Goal: Task Accomplishment & Management: Complete application form

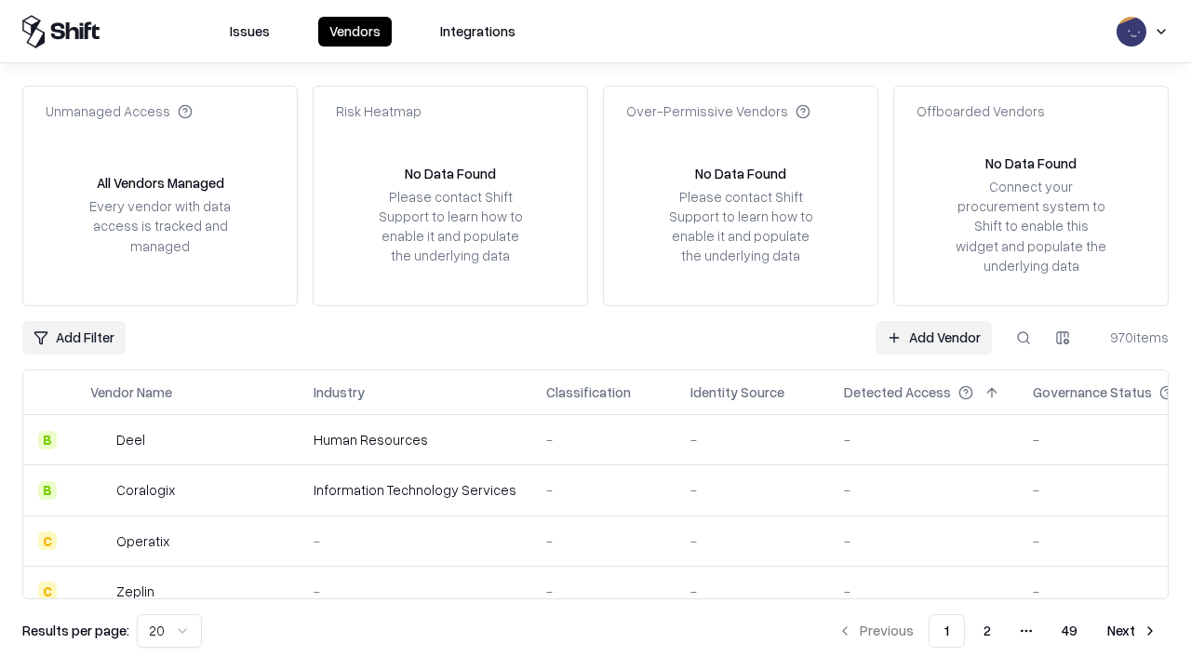
click at [933, 337] on link "Add Vendor" at bounding box center [934, 338] width 116 height 34
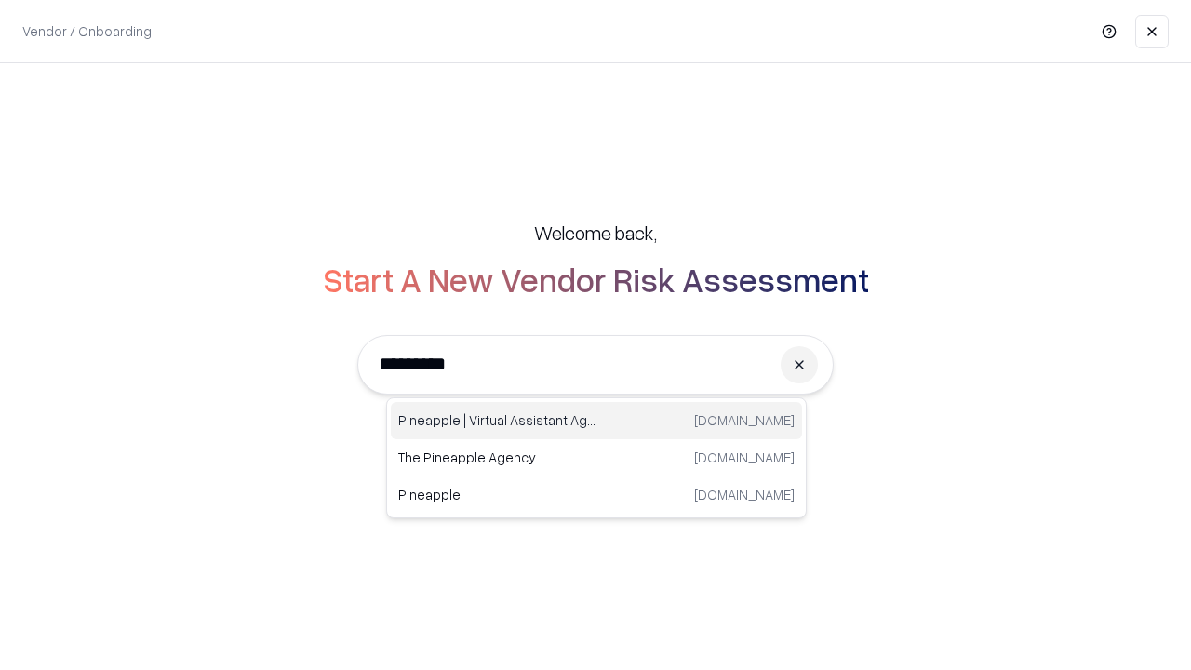
click at [596, 421] on div "Pineapple | Virtual Assistant Agency trypineapple.com" at bounding box center [596, 420] width 411 height 37
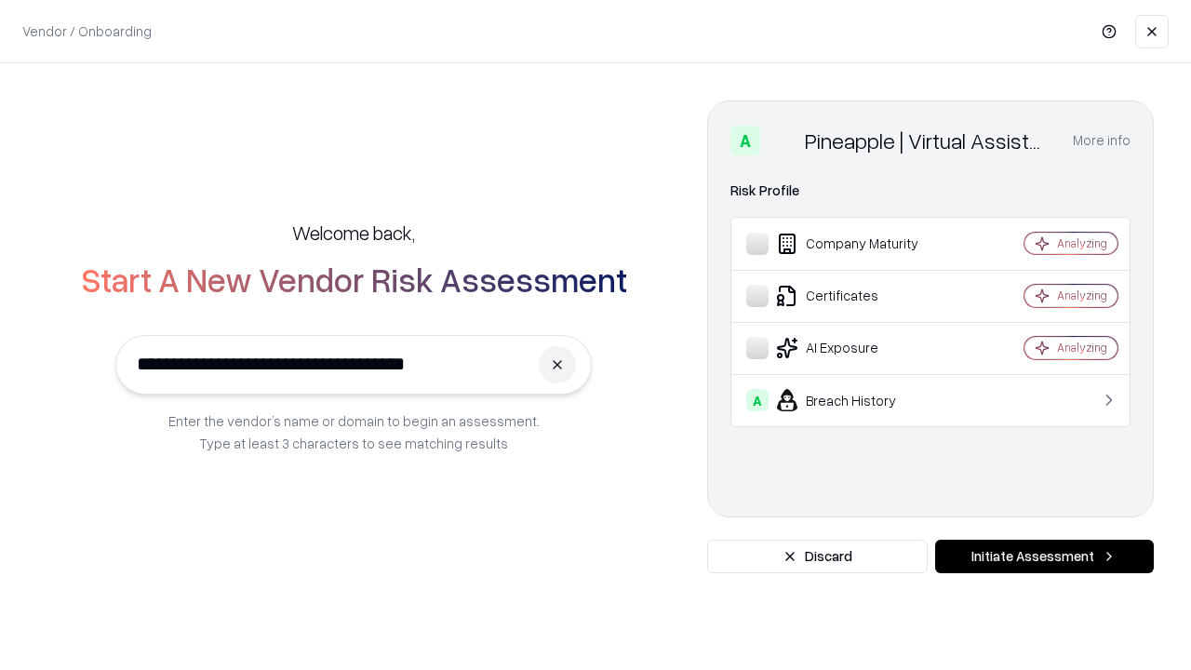
type input "**********"
click at [1044, 556] on button "Initiate Assessment" at bounding box center [1044, 557] width 219 height 34
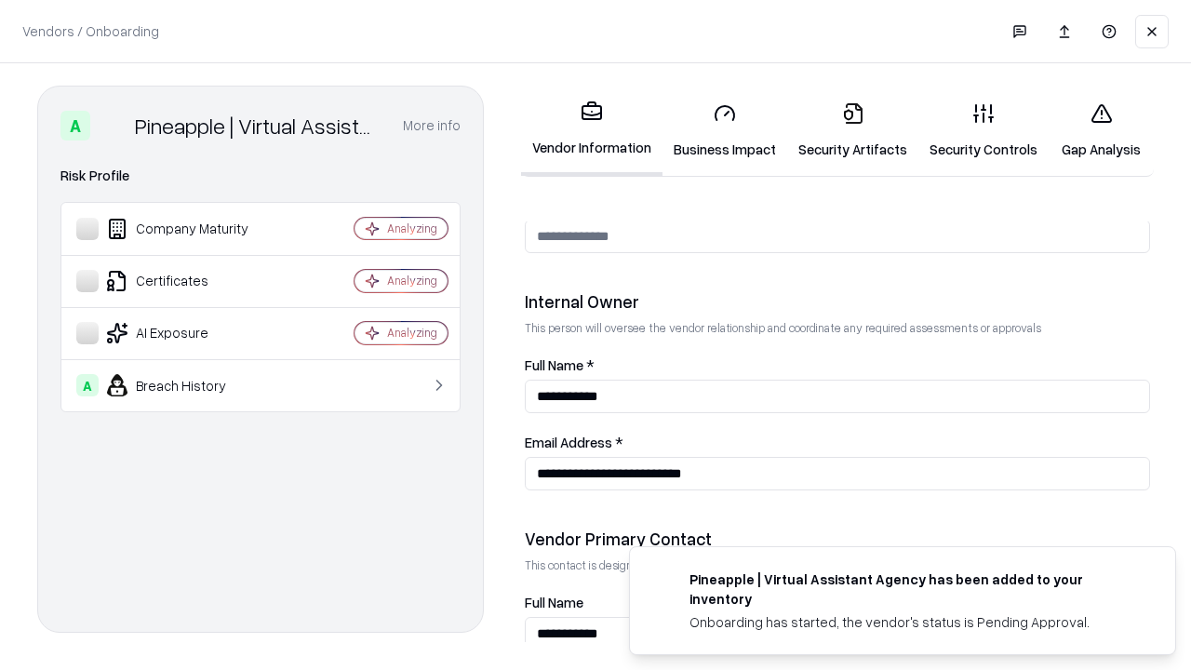
scroll to position [964, 0]
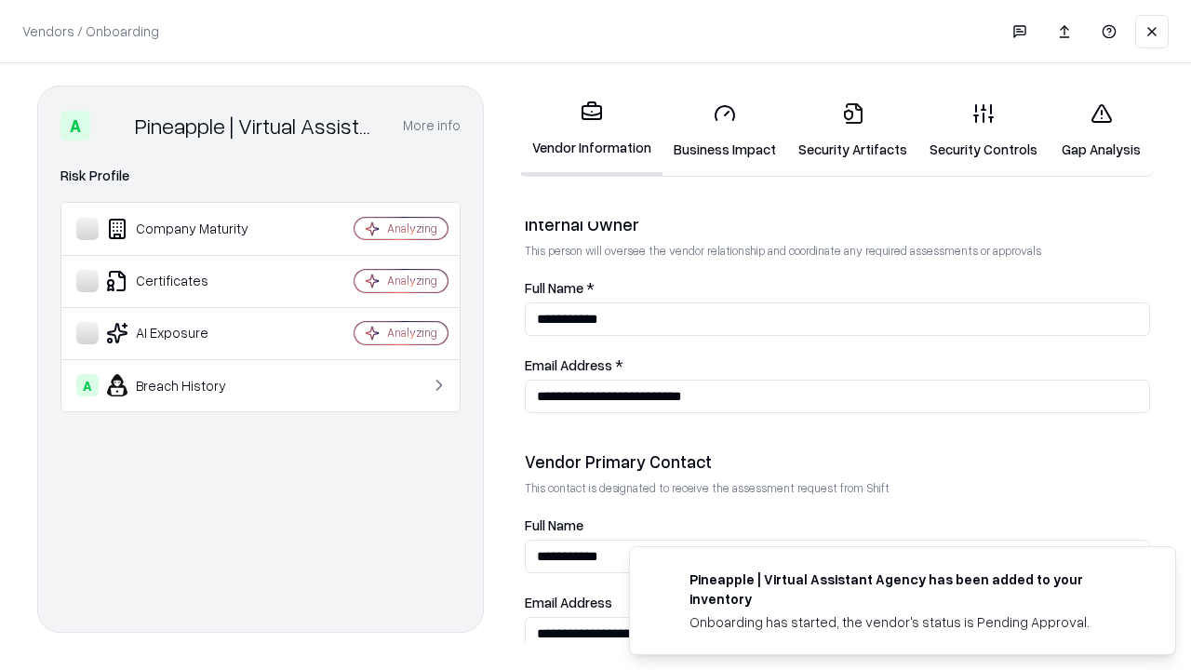
click at [852, 130] on link "Security Artifacts" at bounding box center [852, 130] width 131 height 87
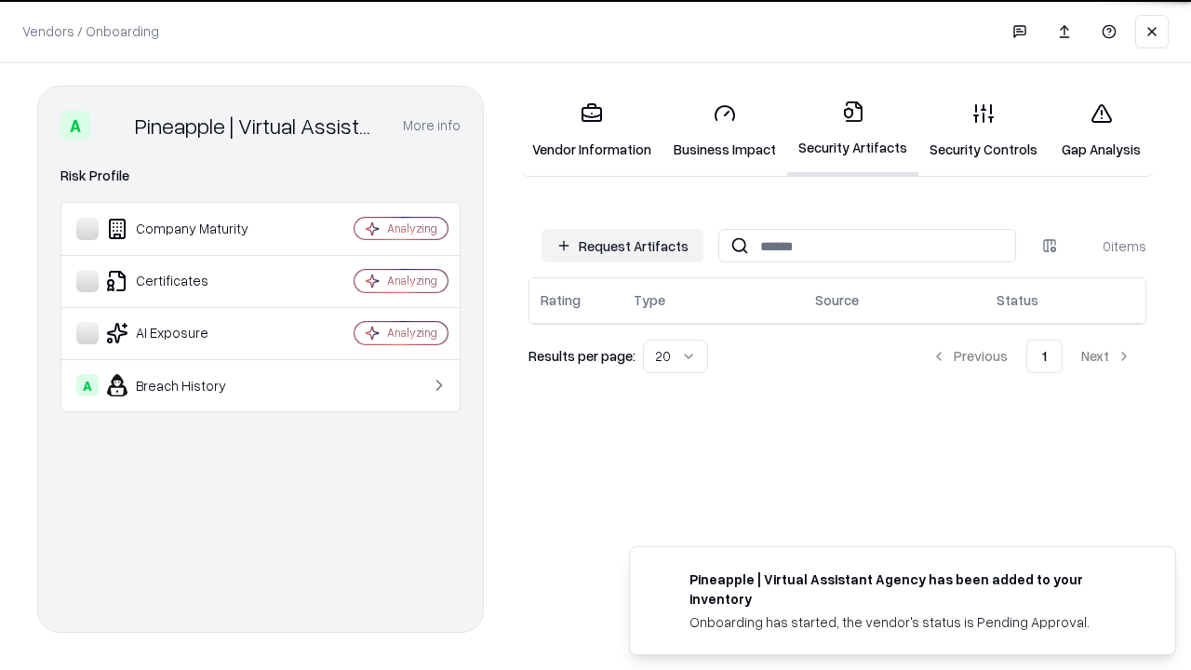
click at [623, 246] on button "Request Artifacts" at bounding box center [623, 246] width 162 height 34
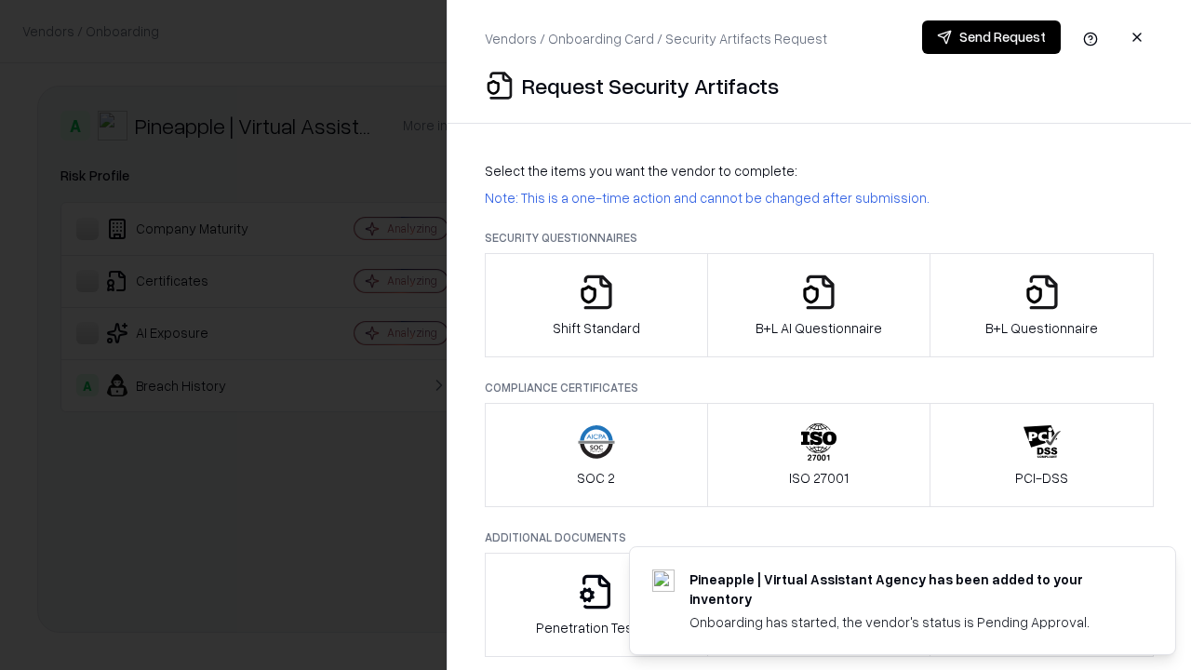
click at [1041, 305] on icon "button" at bounding box center [1042, 292] width 37 height 37
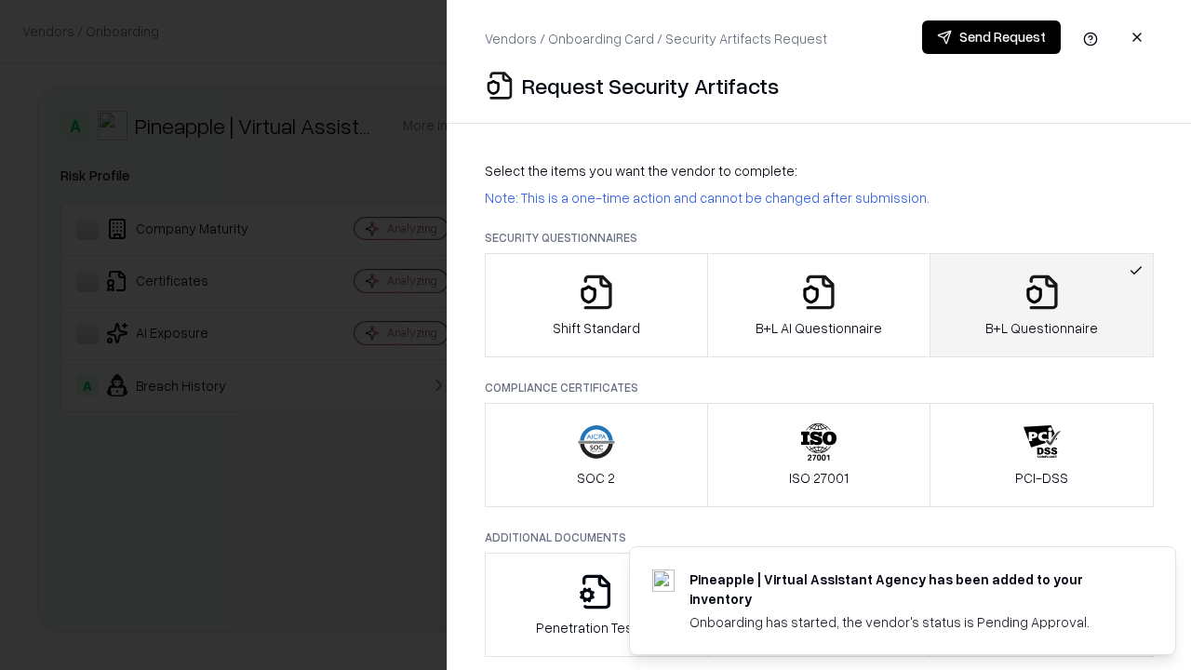
click at [818, 305] on icon "button" at bounding box center [818, 292] width 37 height 37
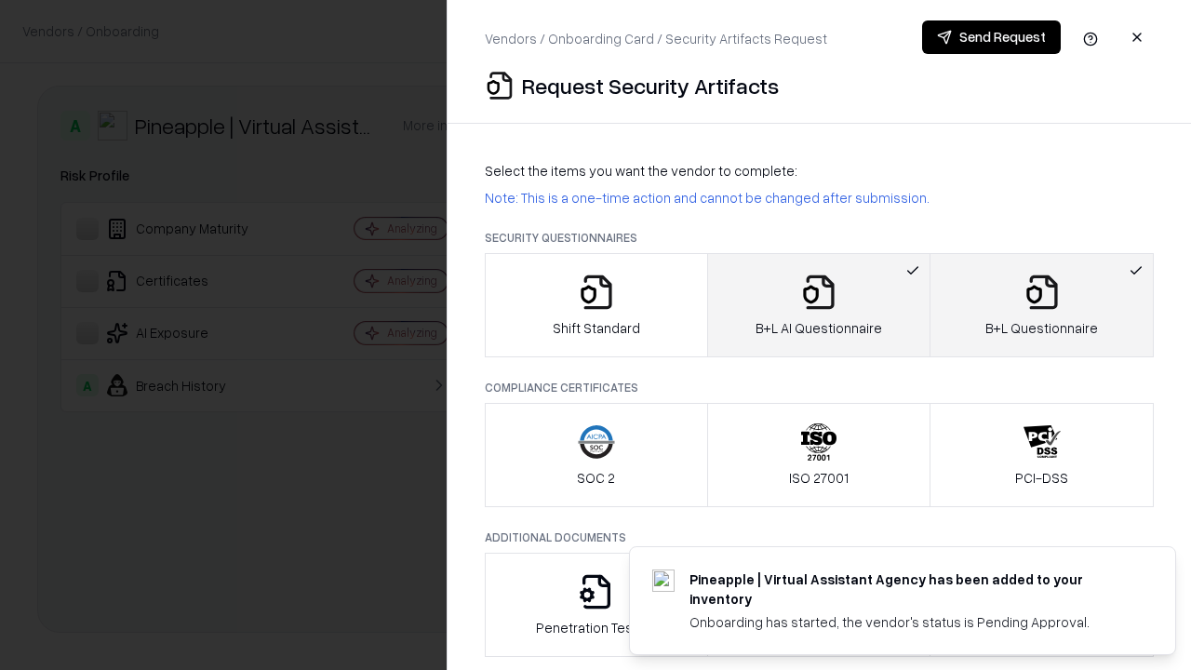
click at [991, 37] on button "Send Request" at bounding box center [991, 37] width 139 height 34
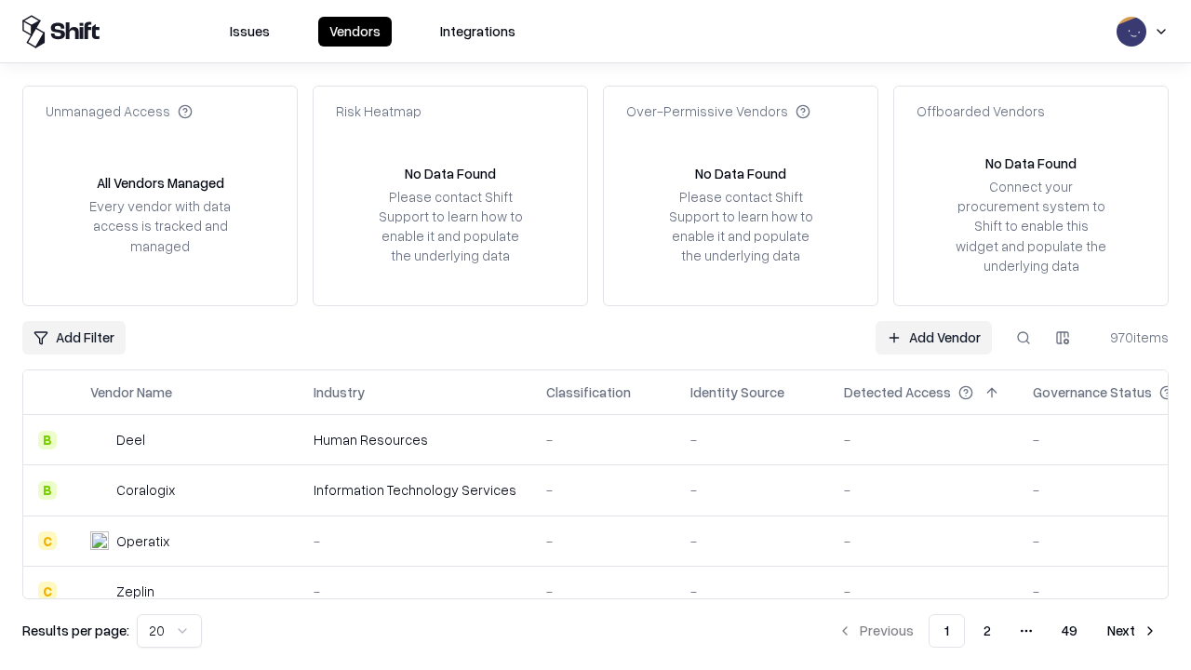
click at [1024, 337] on button at bounding box center [1024, 338] width 34 height 34
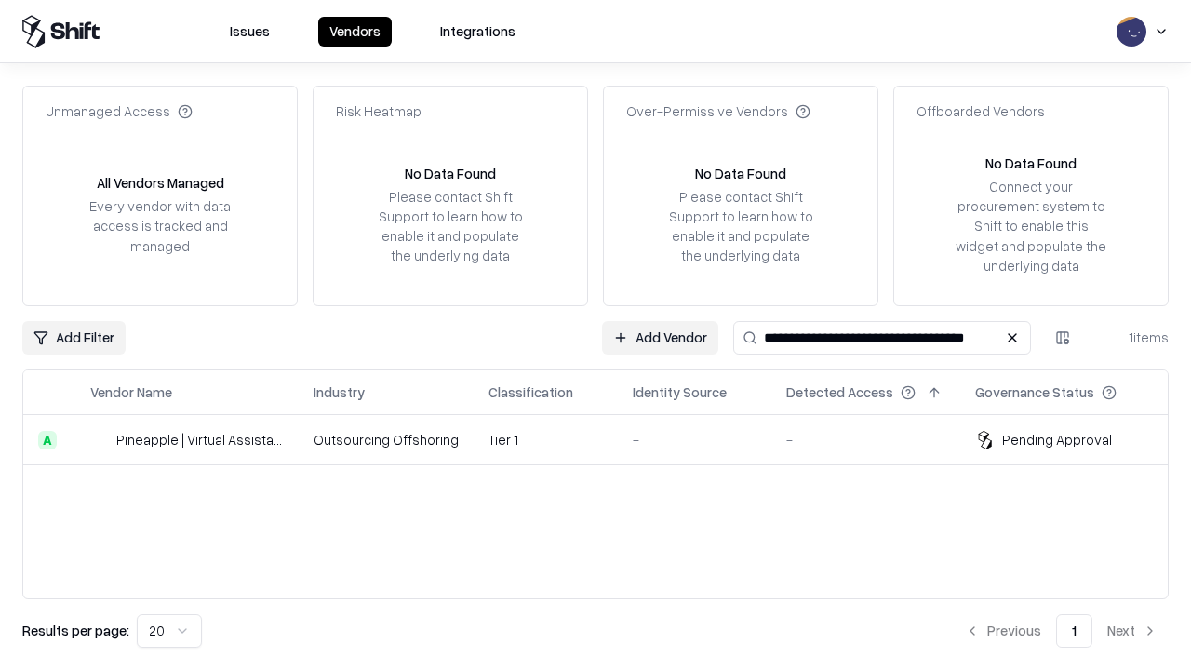
type input "**********"
click at [607, 439] on td "Tier 1" at bounding box center [546, 440] width 144 height 50
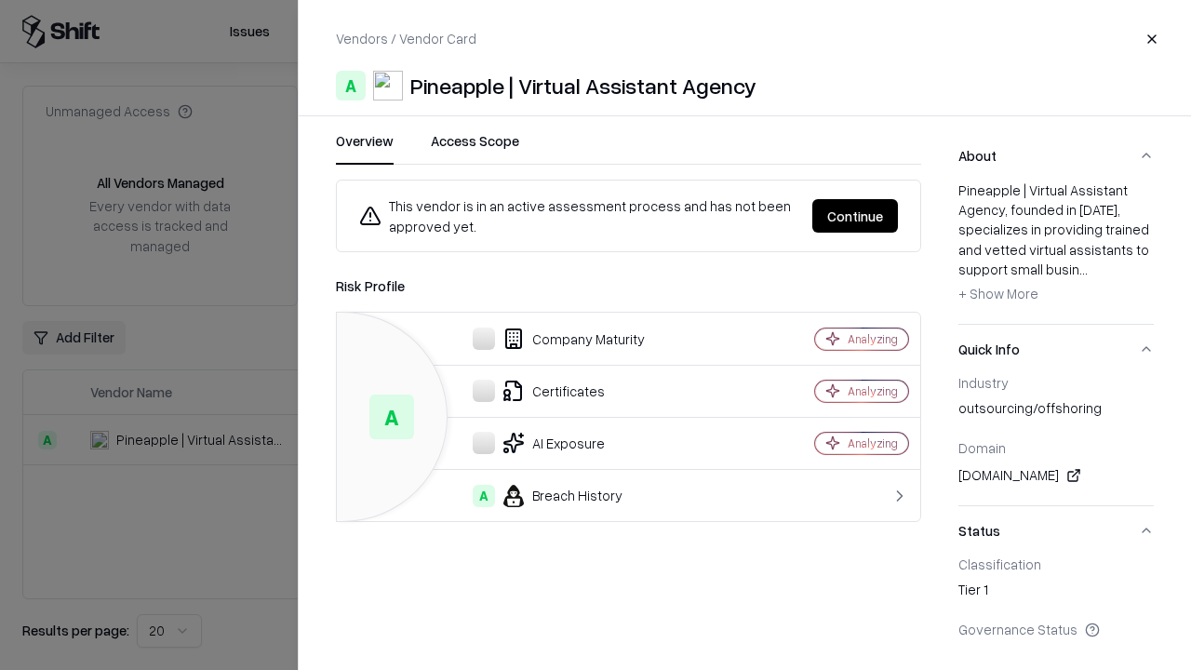
click at [855, 216] on button "Continue" at bounding box center [855, 216] width 86 height 34
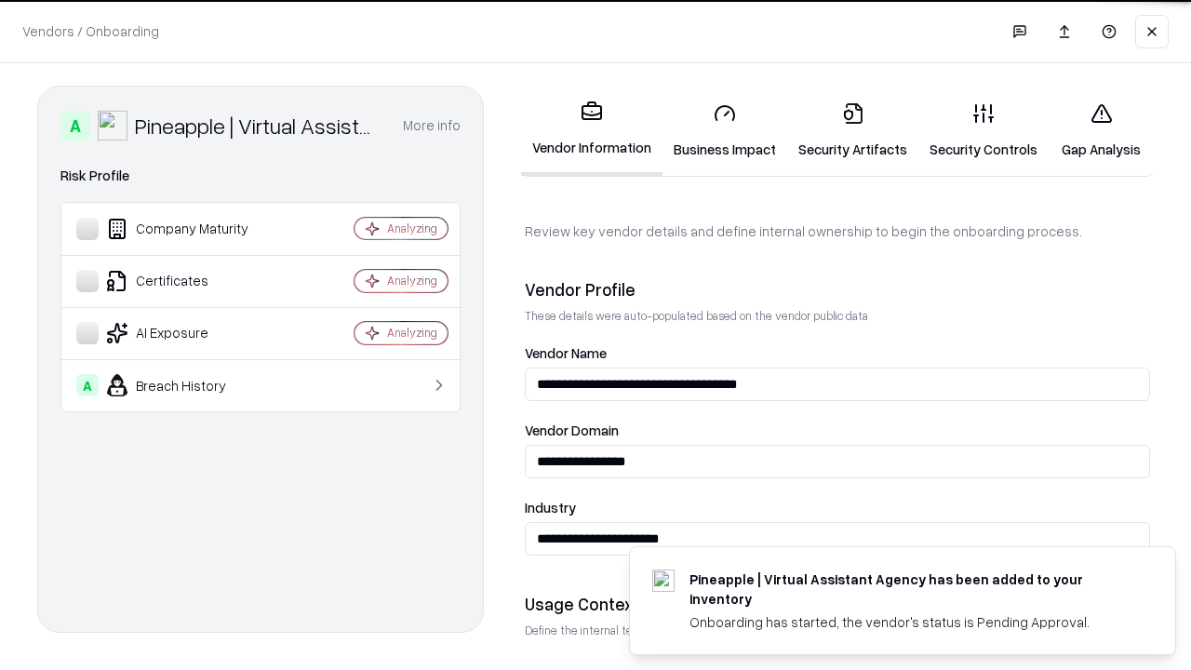
click at [852, 130] on link "Security Artifacts" at bounding box center [852, 130] width 131 height 87
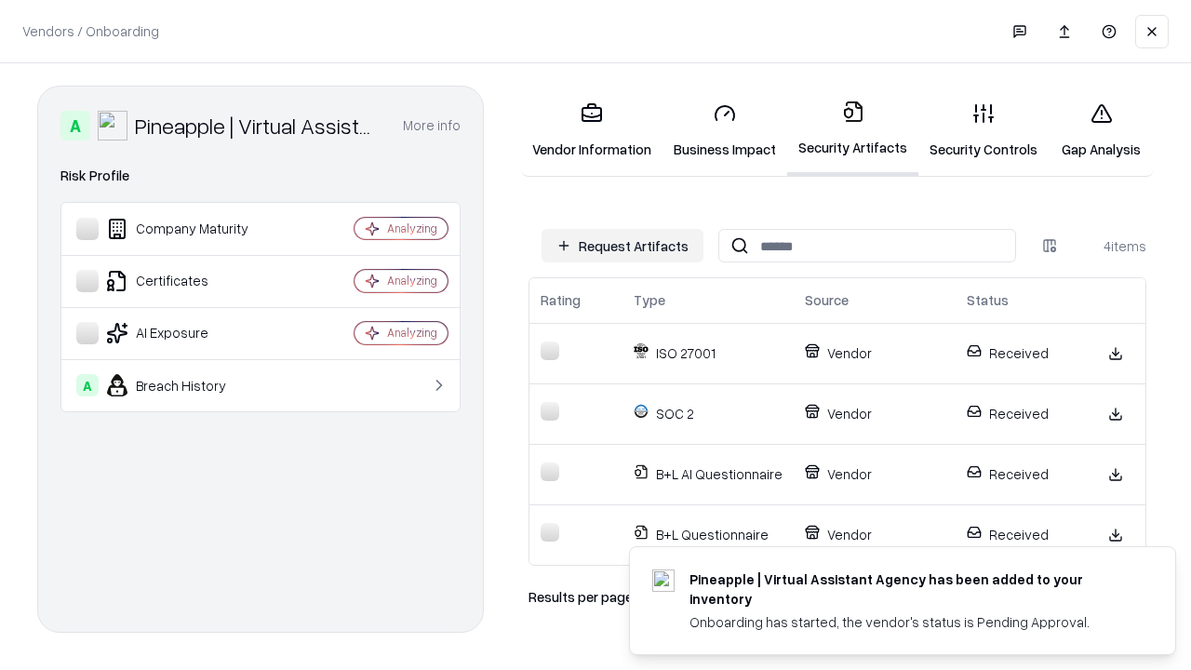
click at [1101, 130] on link "Gap Analysis" at bounding box center [1101, 130] width 105 height 87
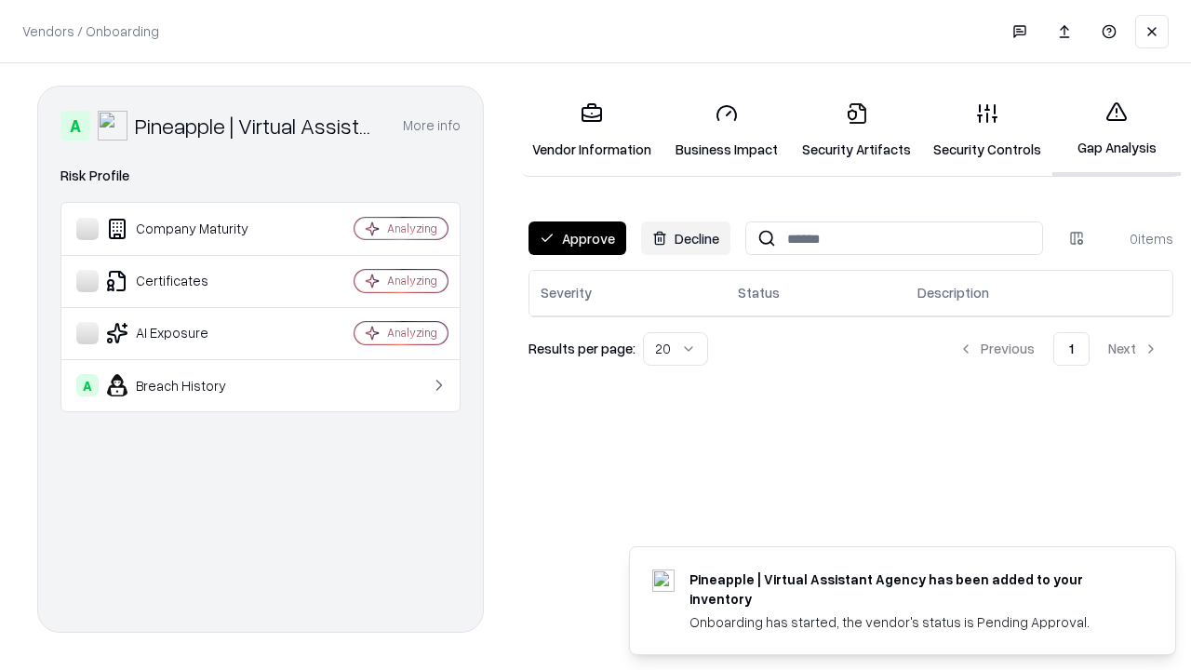
click at [577, 238] on button "Approve" at bounding box center [578, 238] width 98 height 34
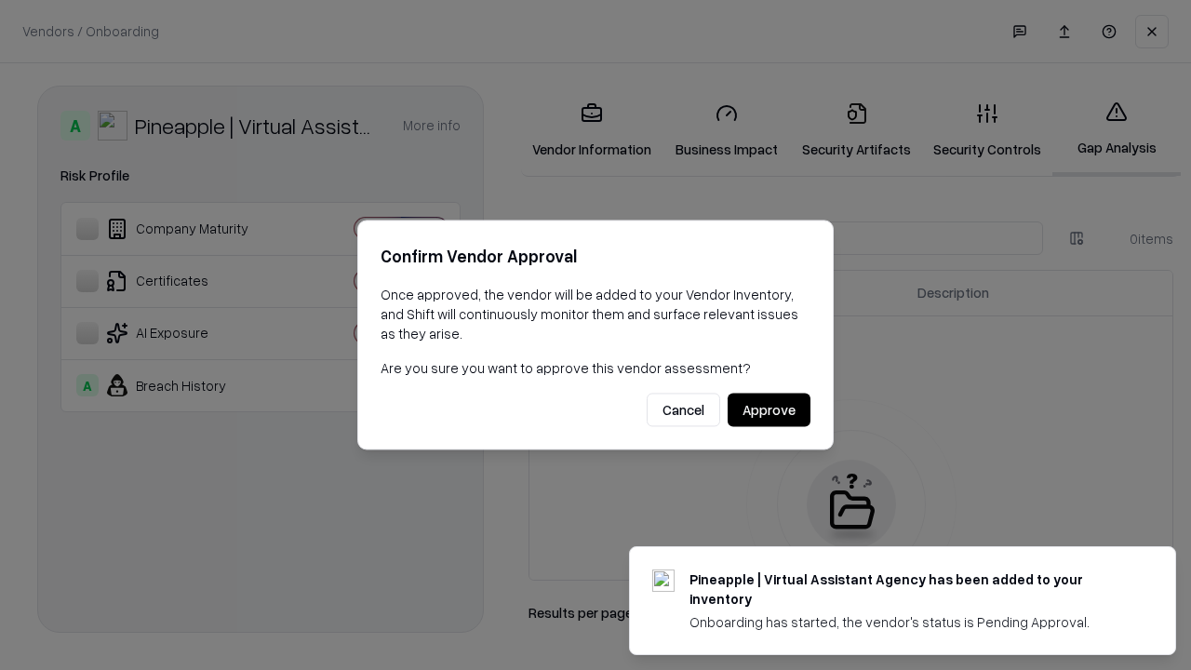
click at [769, 409] on button "Approve" at bounding box center [769, 411] width 83 height 34
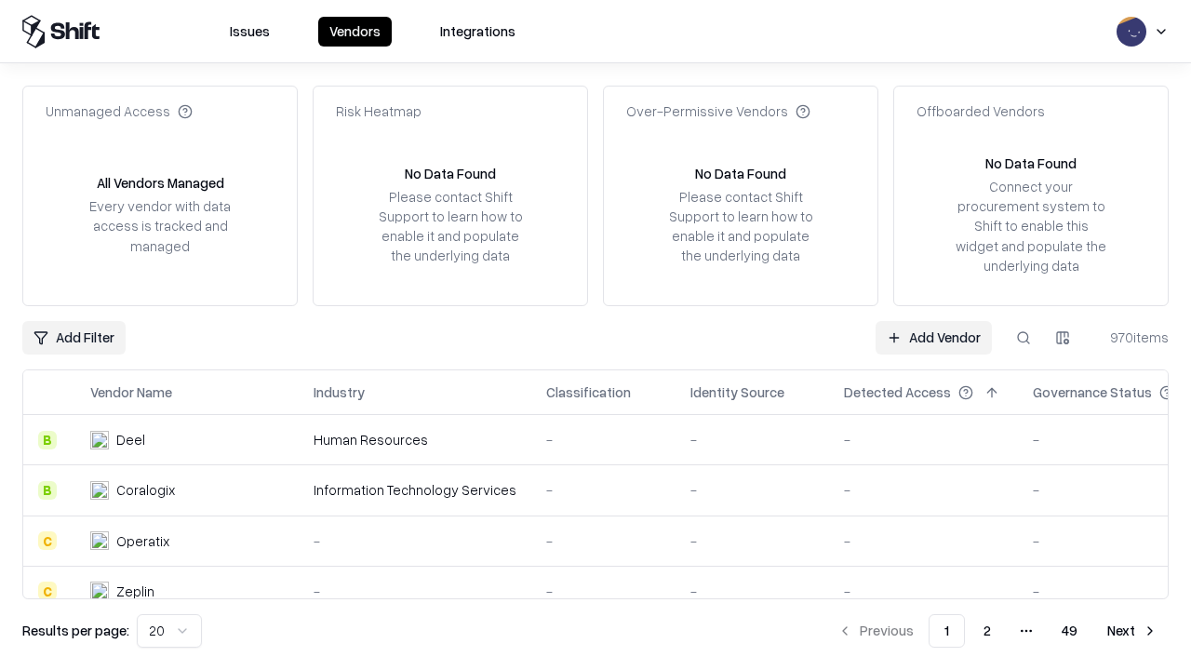
type input "**********"
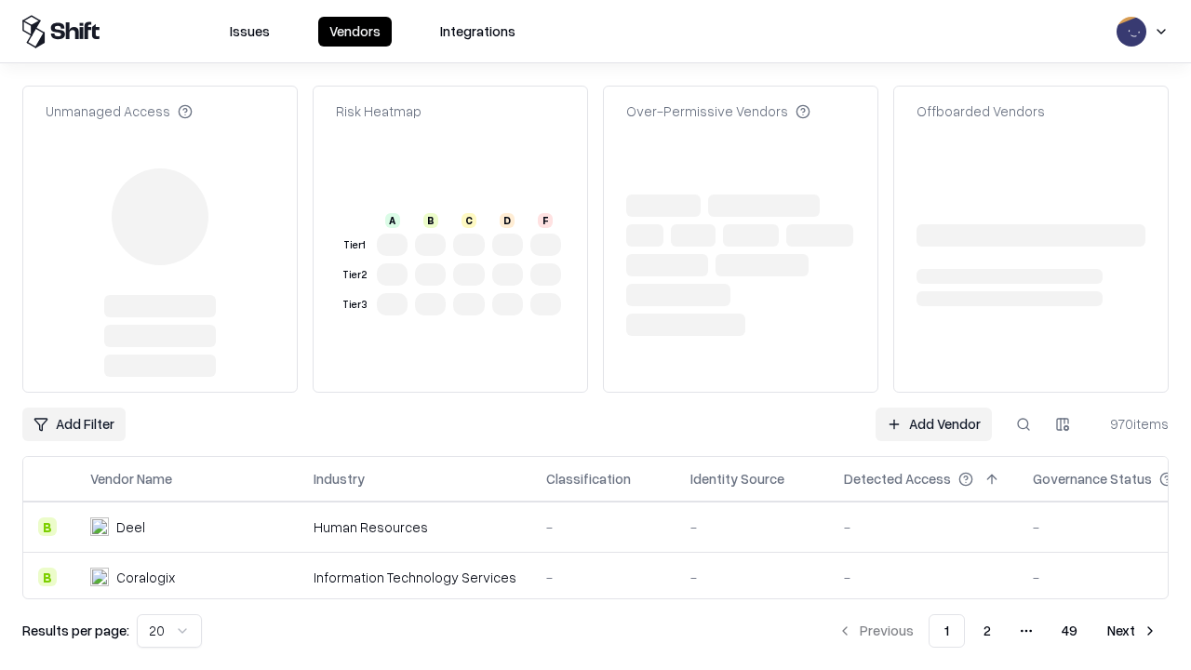
click at [933, 408] on link "Add Vendor" at bounding box center [934, 425] width 116 height 34
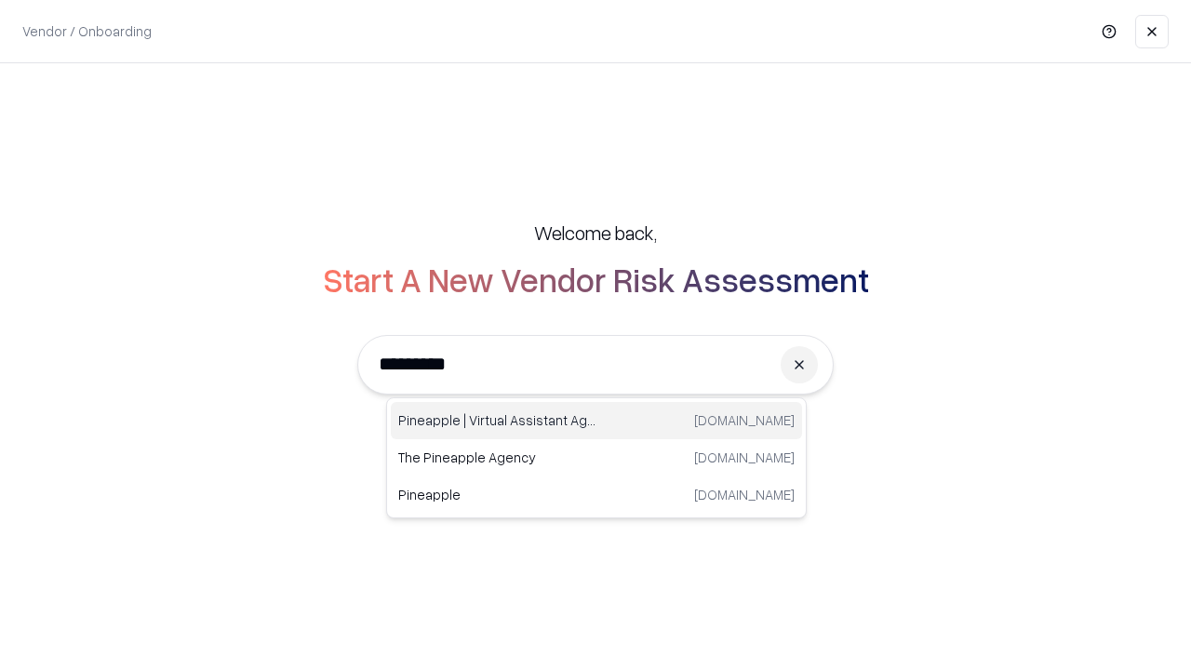
click at [596, 421] on div "Pineapple | Virtual Assistant Agency [DOMAIN_NAME]" at bounding box center [596, 420] width 411 height 37
type input "**********"
